Goal: Information Seeking & Learning: Check status

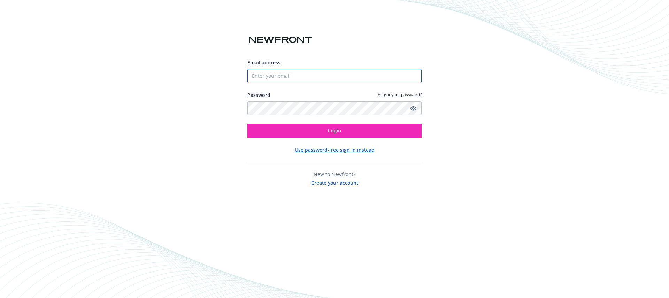
type input "[PERSON_NAME][EMAIL_ADDRESS][DOMAIN_NAME]"
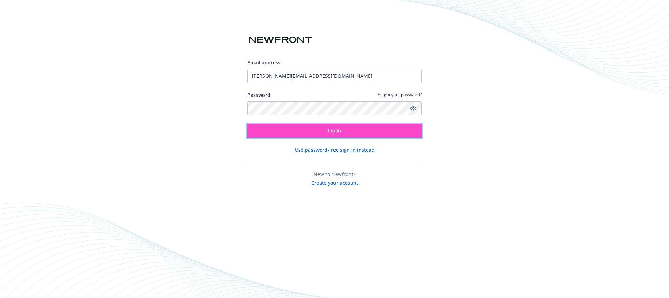
drag, startPoint x: 0, startPoint y: 0, endPoint x: 359, endPoint y: 133, distance: 383.1
click at [359, 133] on button "Login" at bounding box center [334, 131] width 174 height 14
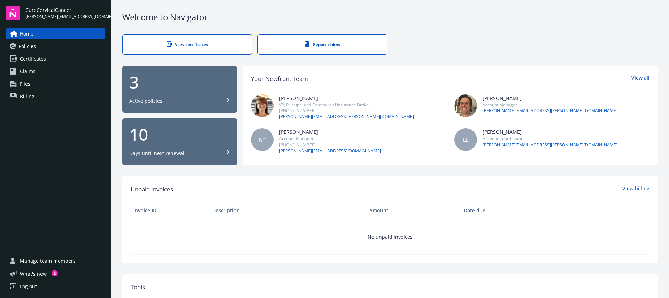
click at [186, 90] on div "3" at bounding box center [179, 82] width 101 height 17
click at [208, 135] on div "10" at bounding box center [179, 134] width 101 height 17
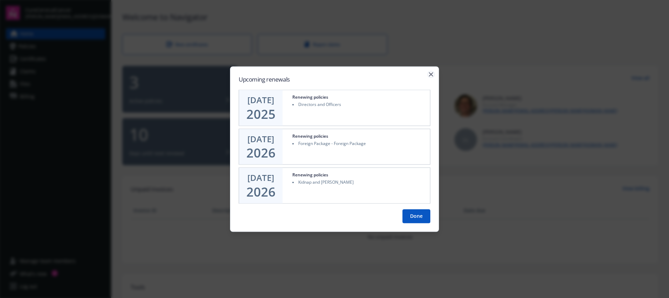
click at [429, 73] on icon "button" at bounding box center [431, 74] width 4 height 4
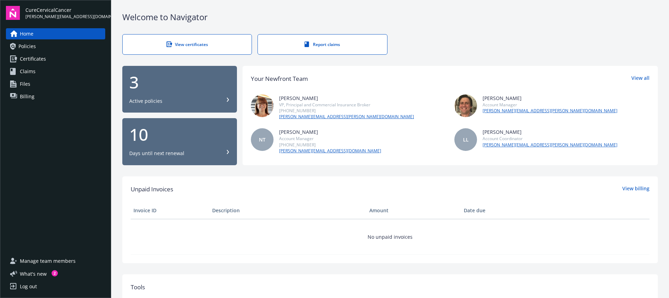
click at [185, 102] on div "Active policies" at bounding box center [179, 101] width 101 height 7
